Goal: Task Accomplishment & Management: Manage account settings

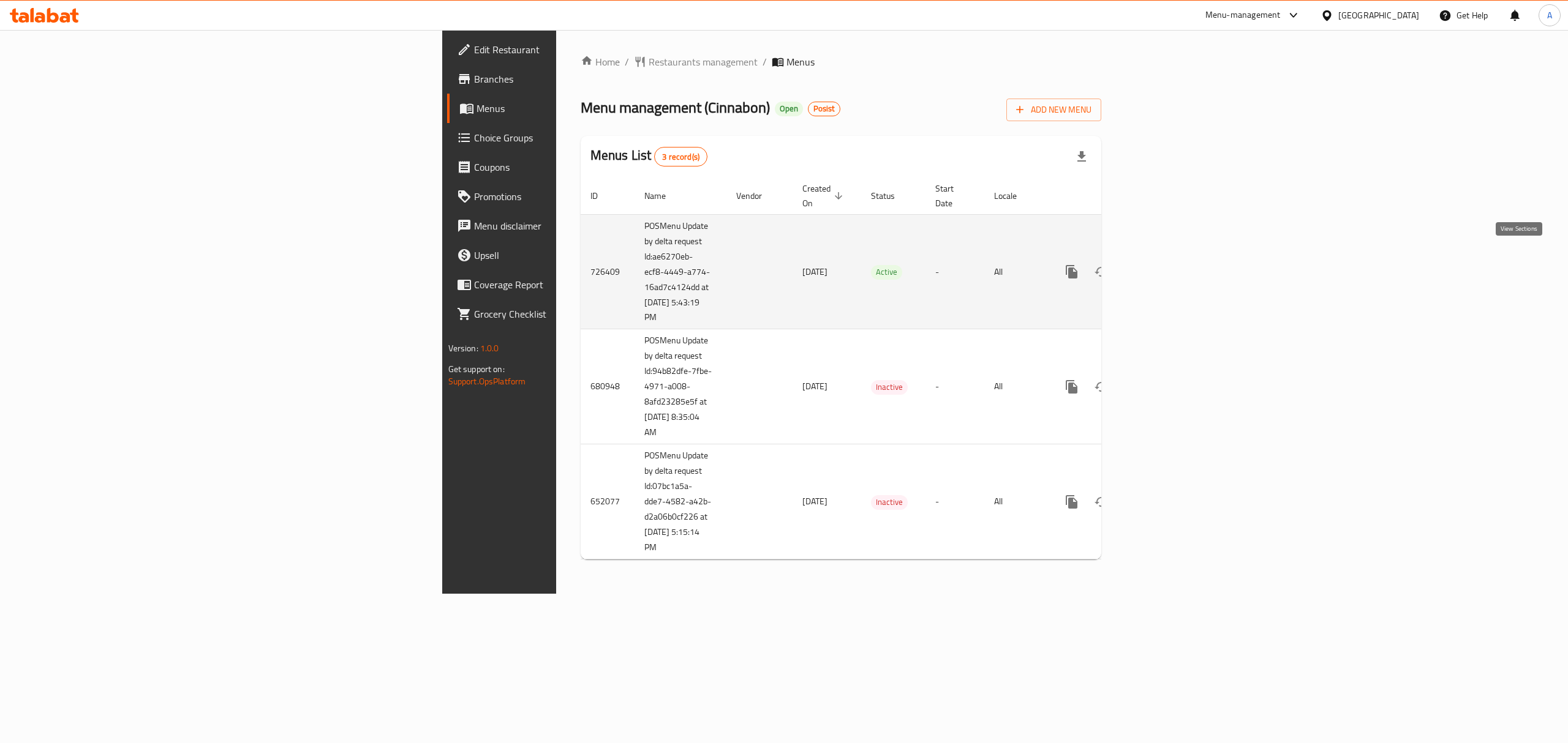
click at [1167, 265] on icon "enhanced table" at bounding box center [1160, 272] width 15 height 15
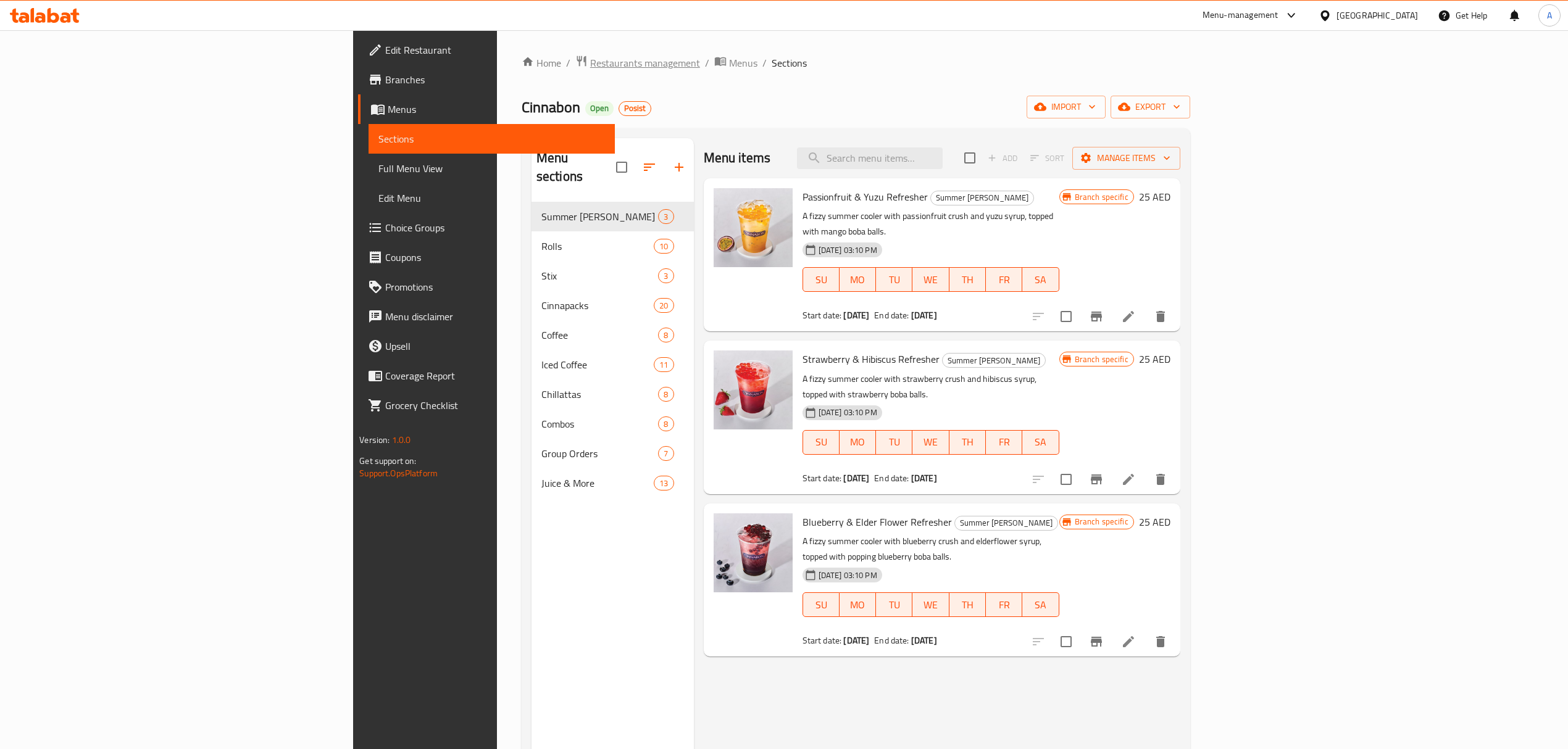
click at [590, 59] on span "Restaurants management" at bounding box center [645, 63] width 110 height 15
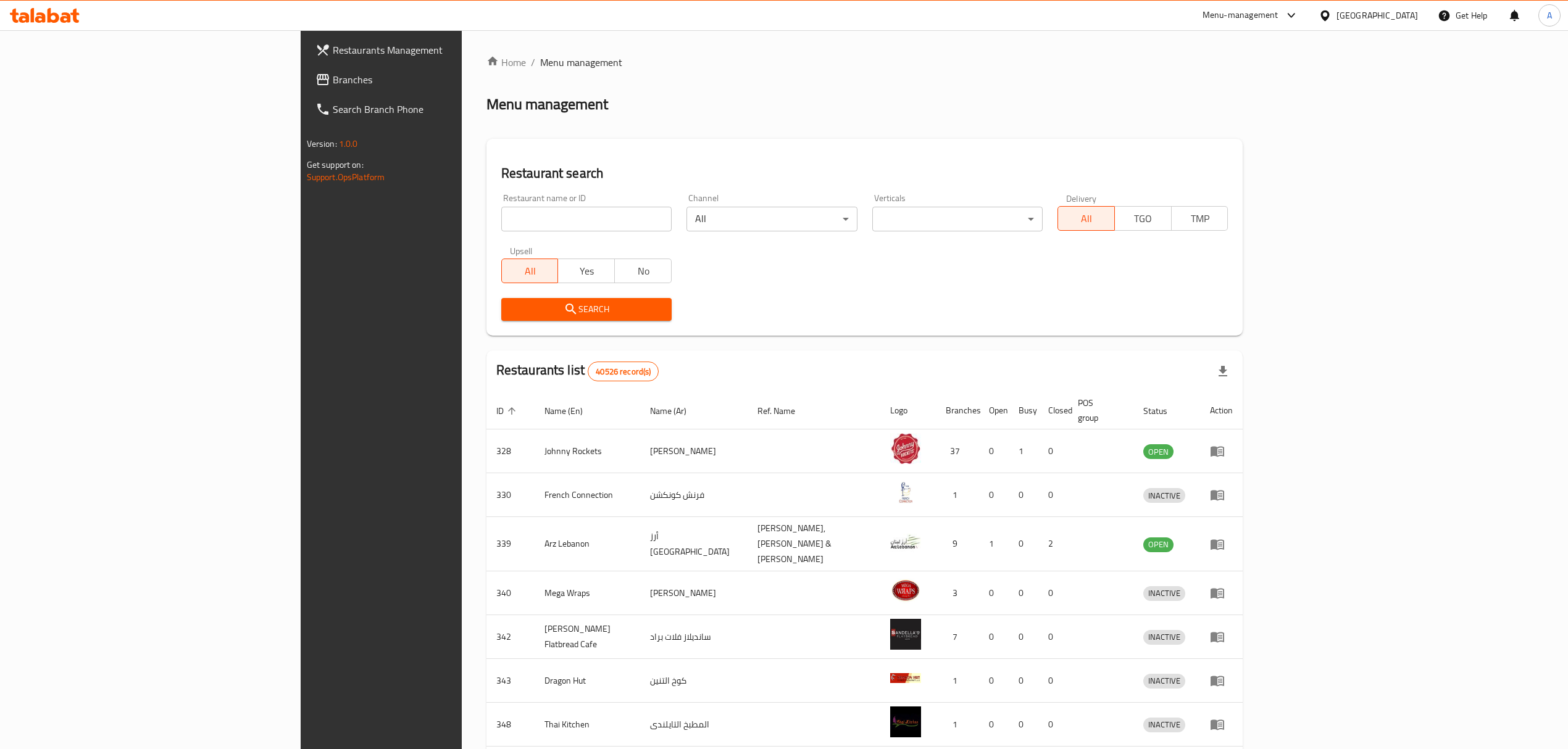
click at [494, 242] on div "Upsell All Yes No" at bounding box center [586, 264] width 185 height 52
click at [501, 214] on input "search" at bounding box center [586, 219] width 171 height 25
paste input "25817"
click button "Search" at bounding box center [586, 309] width 171 height 23
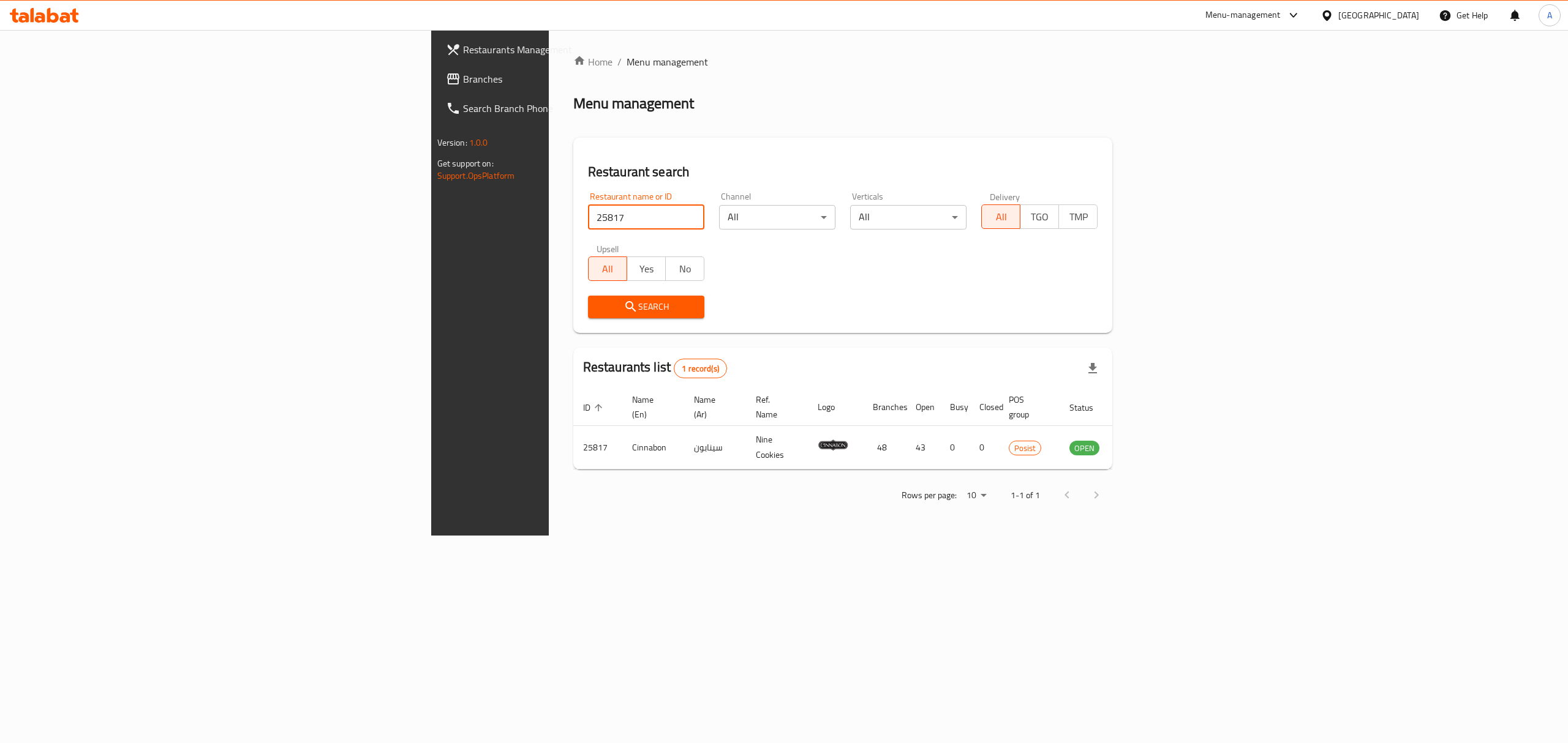
click at [588, 214] on input "25817" at bounding box center [646, 217] width 116 height 25
type input "P"
type input "Zaatar W Zeit"
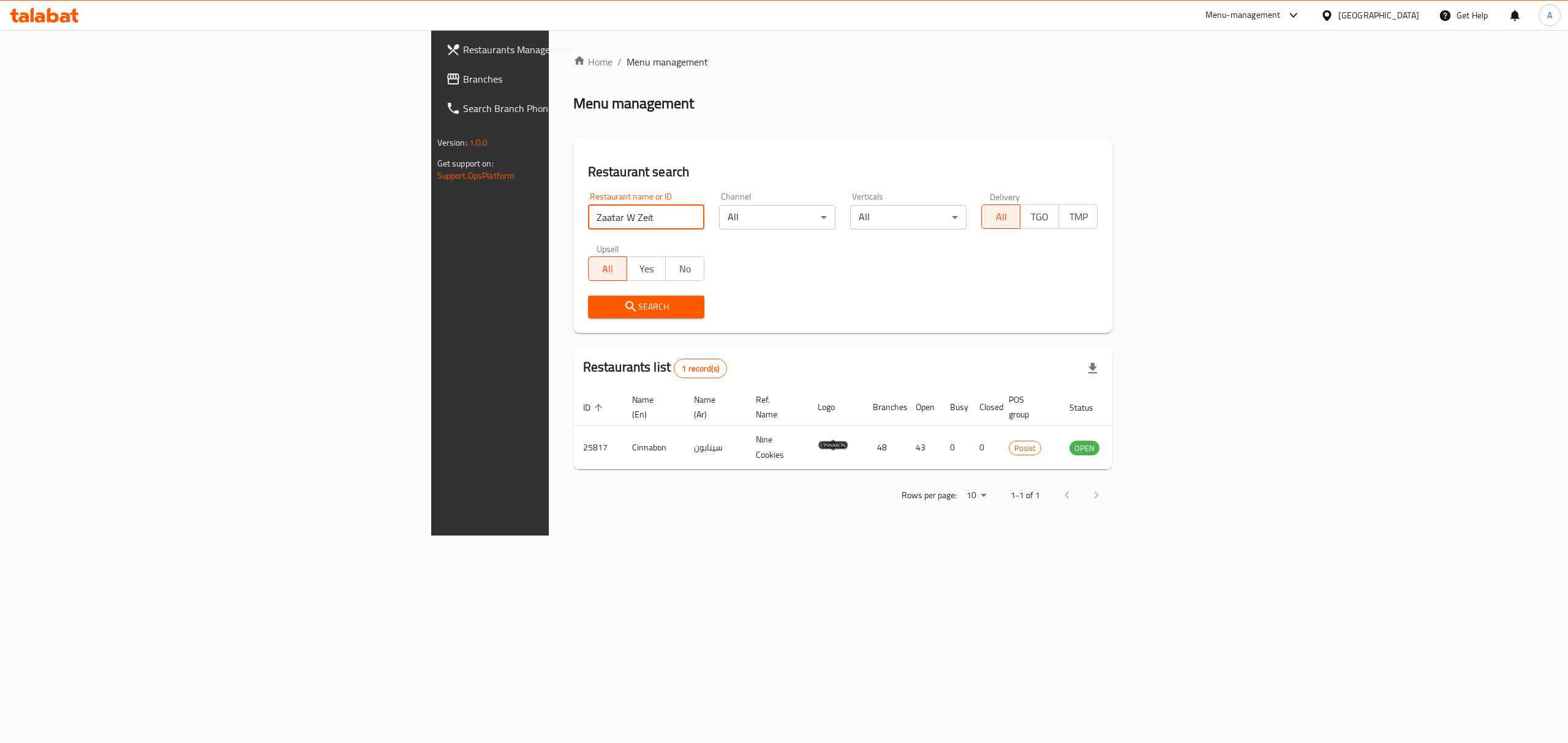
click button "Search" at bounding box center [646, 307] width 116 height 23
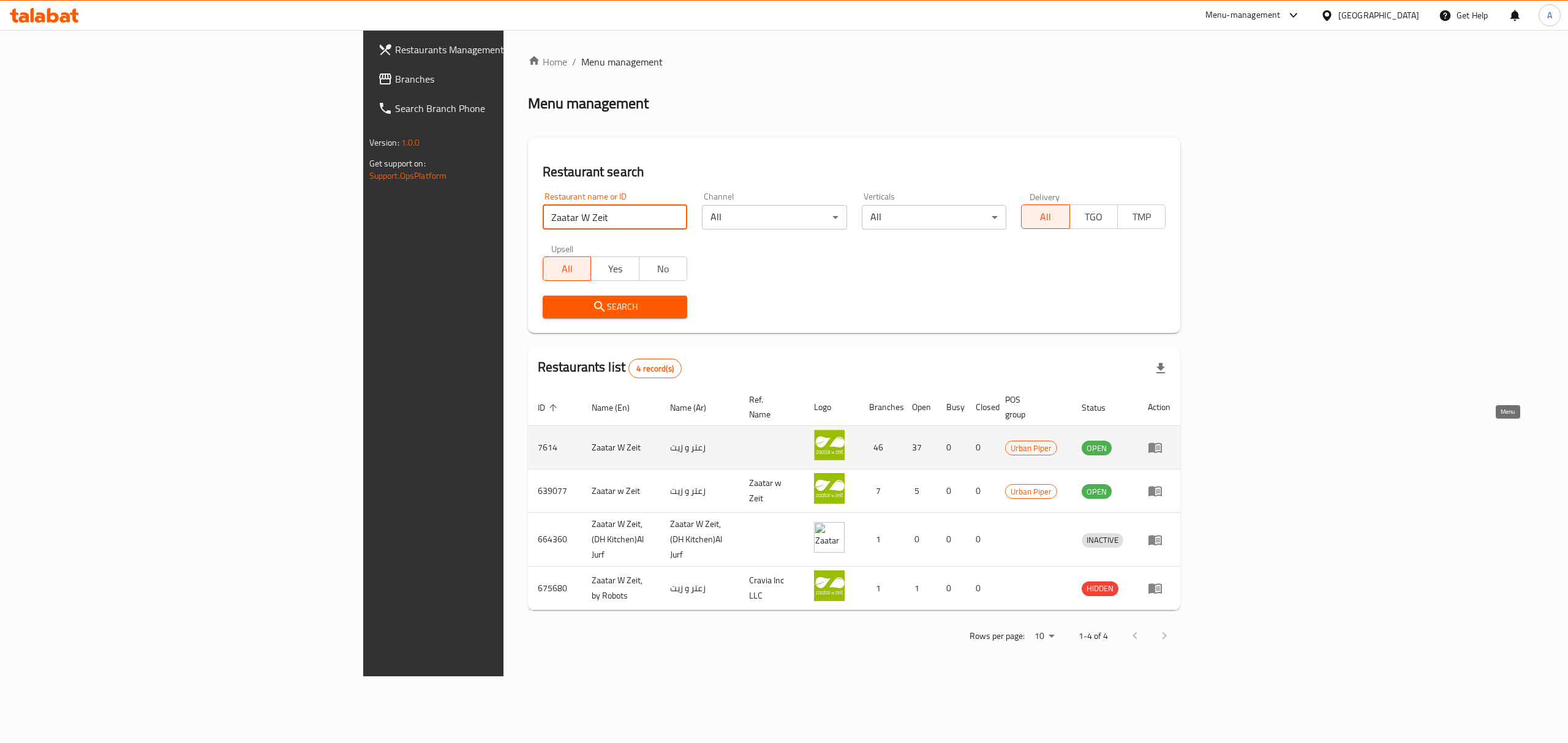
click at [1160, 446] on icon "enhanced table" at bounding box center [1158, 448] width 4 height 5
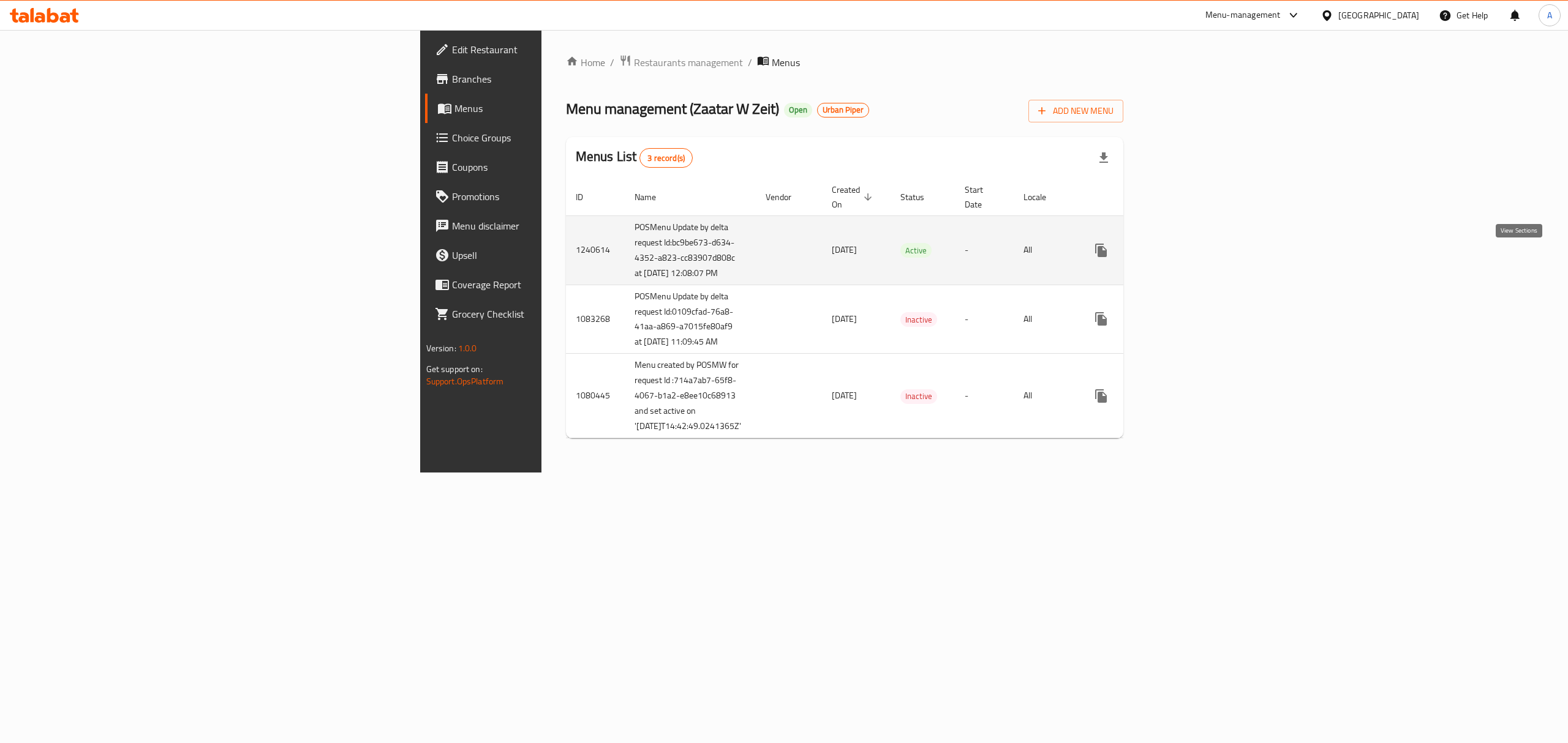
click at [1197, 257] on icon "enhanced table" at bounding box center [1189, 250] width 15 height 15
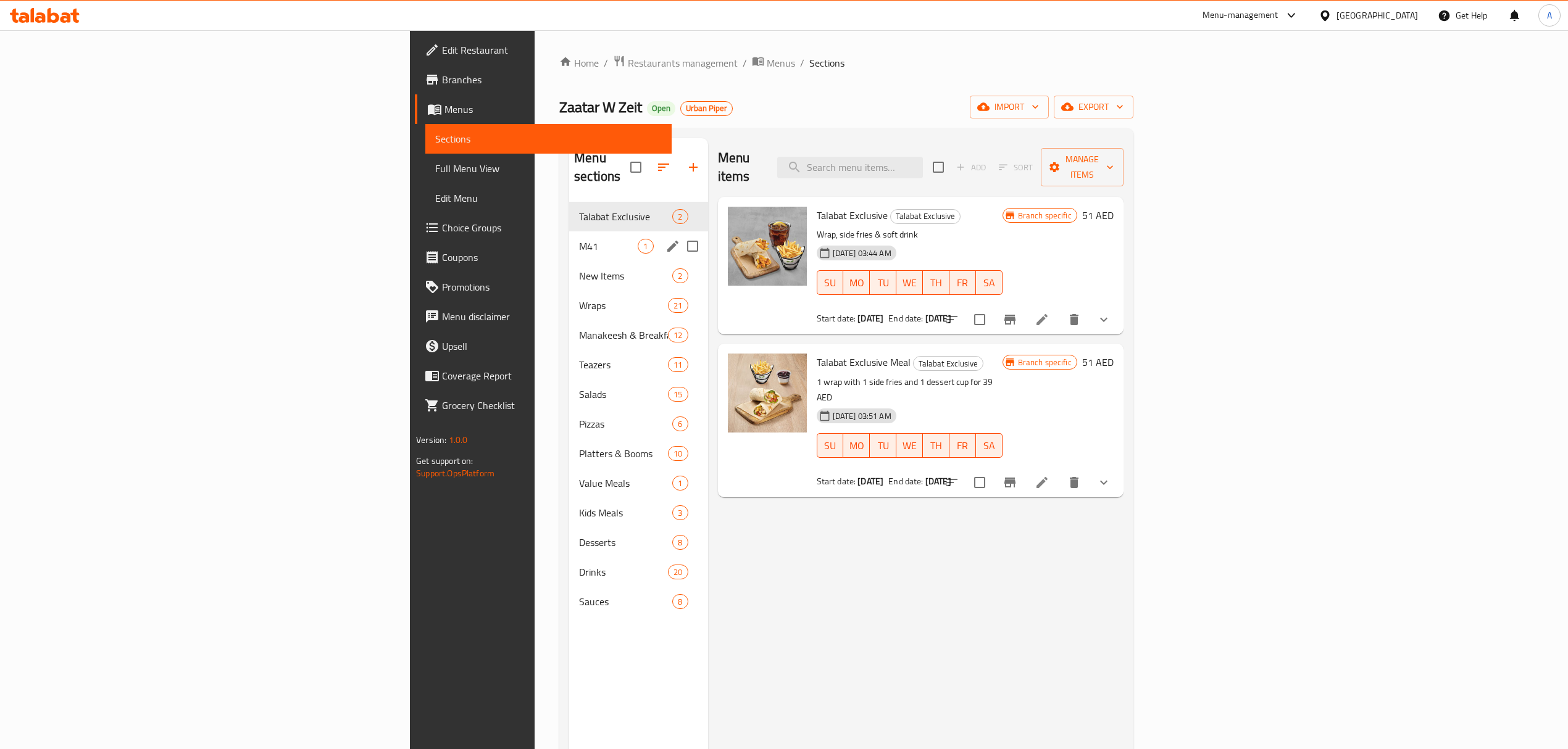
click at [579, 239] on span "M41" at bounding box center [608, 246] width 59 height 15
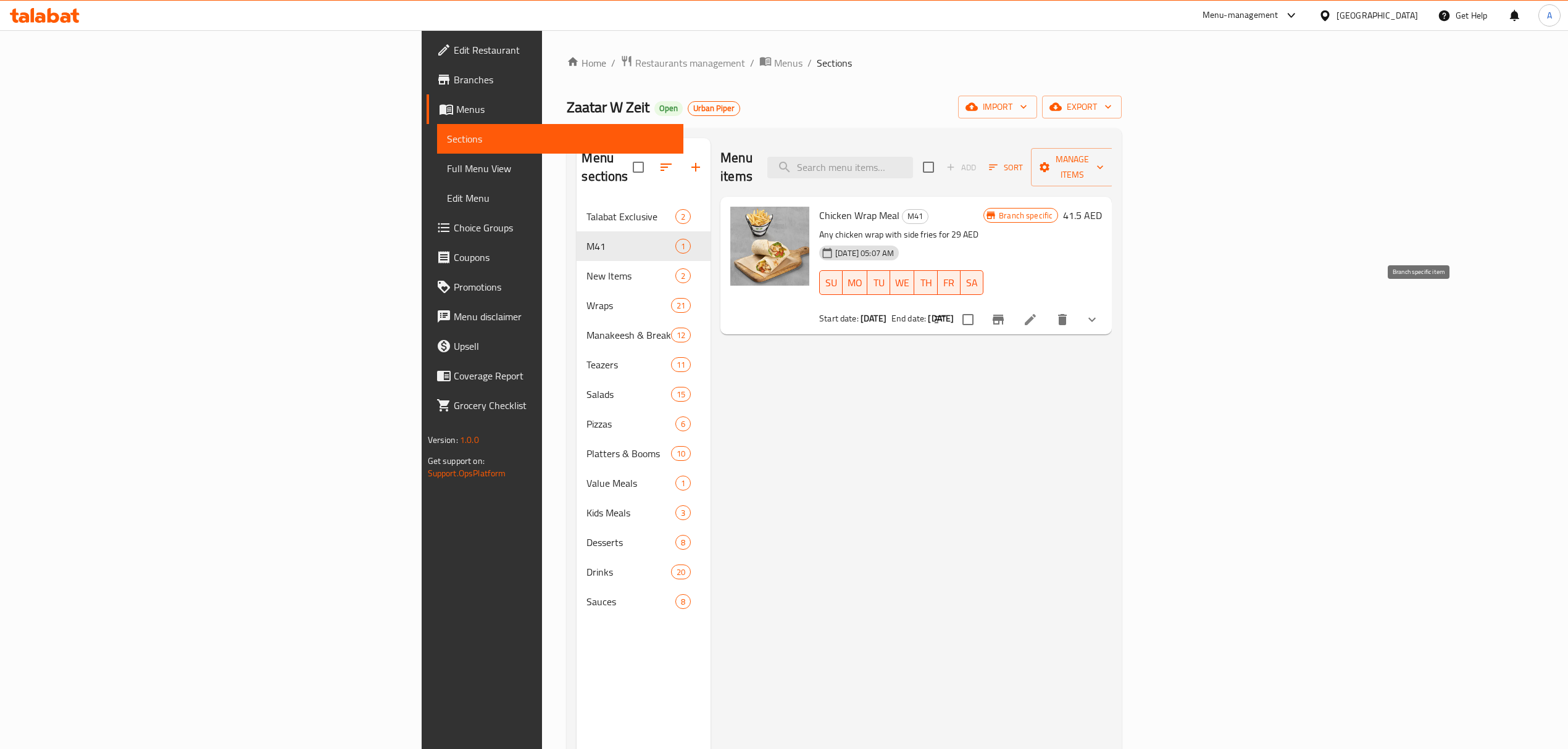
click at [1013, 305] on button "Branch-specific-item" at bounding box center [998, 320] width 30 height 30
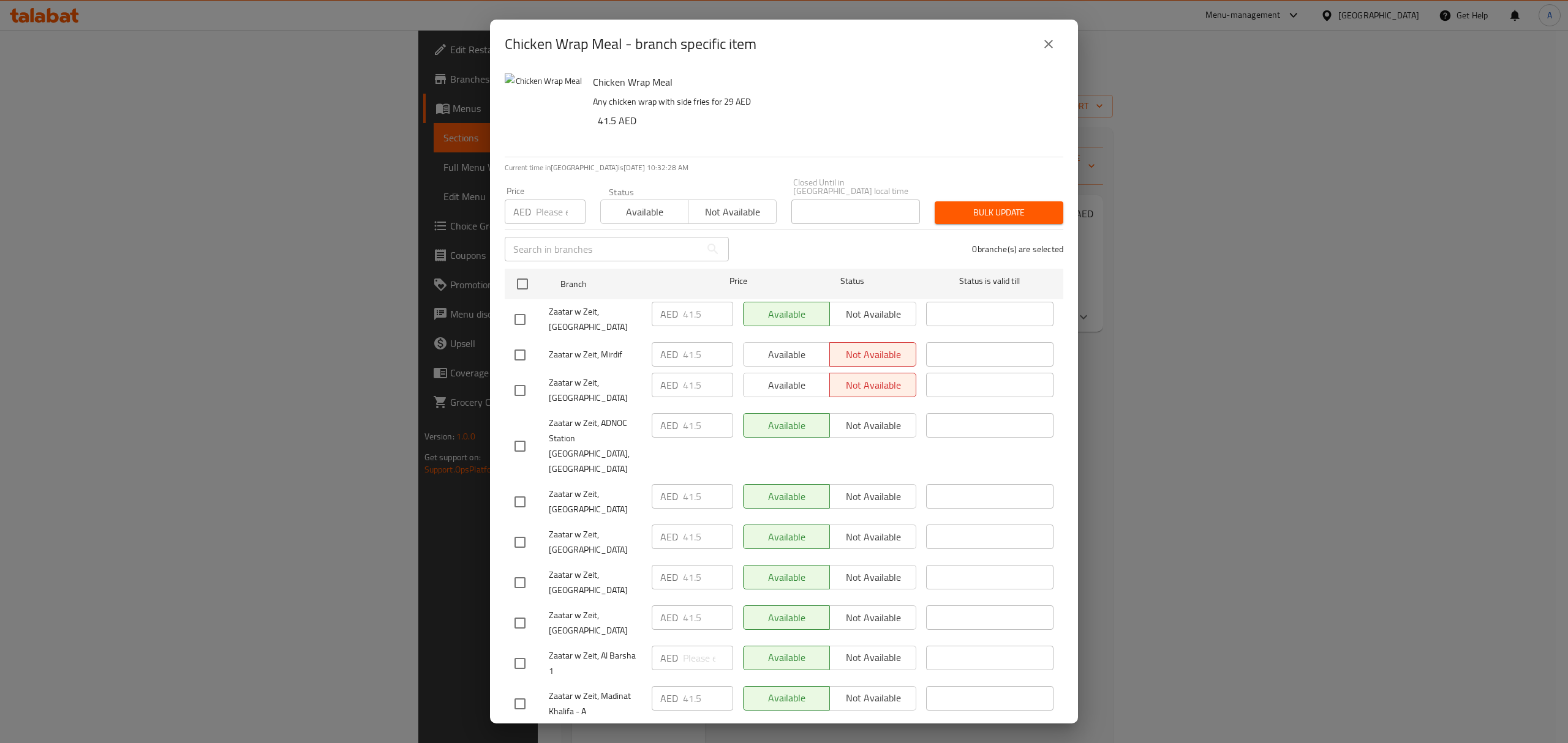
click at [1045, 47] on icon "close" at bounding box center [1048, 44] width 9 height 9
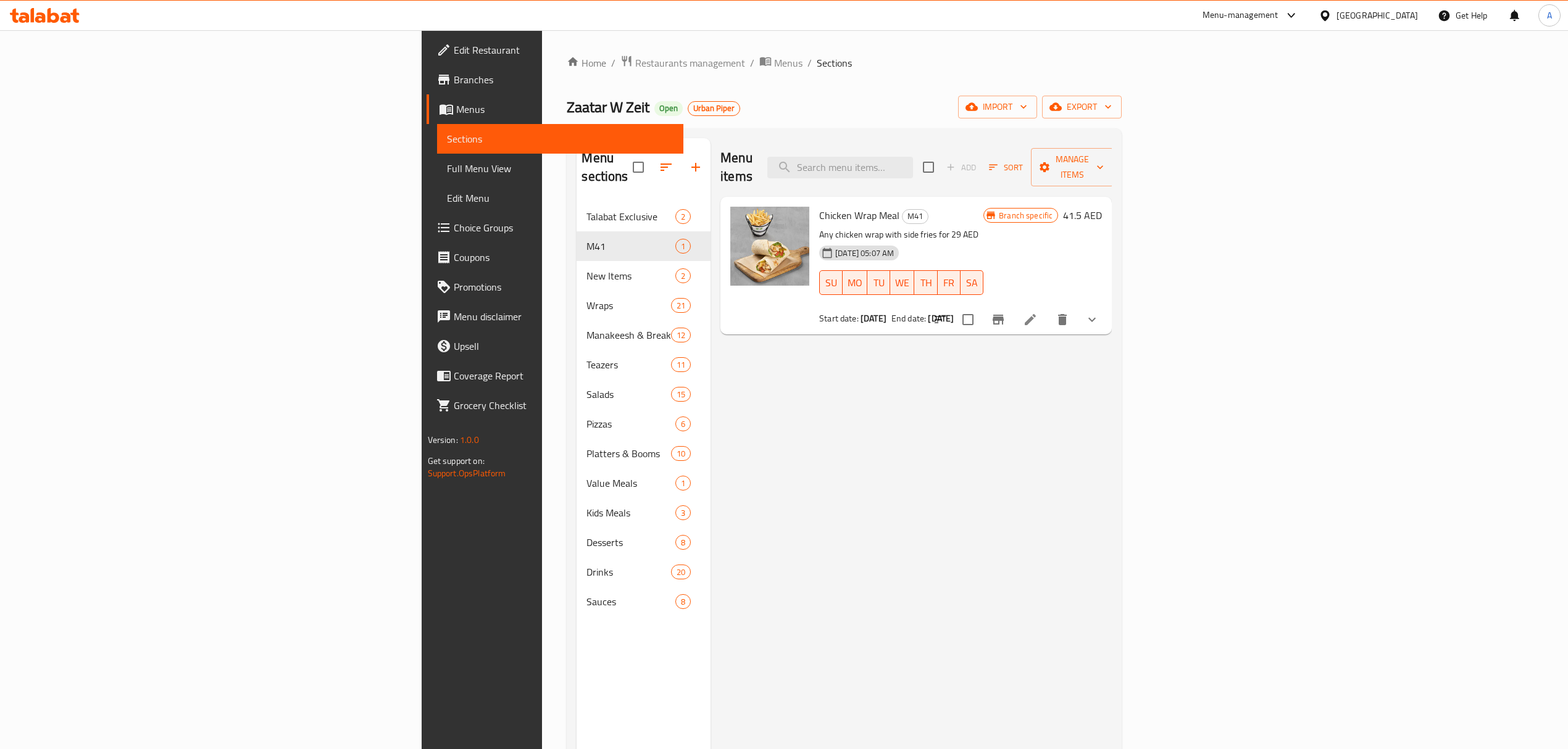
click at [1238, 16] on div "Menu-management" at bounding box center [1240, 16] width 76 height 15
click at [1165, 58] on div "All Plugins" at bounding box center [1144, 55] width 58 height 28
